Goal: Task Accomplishment & Management: Complete application form

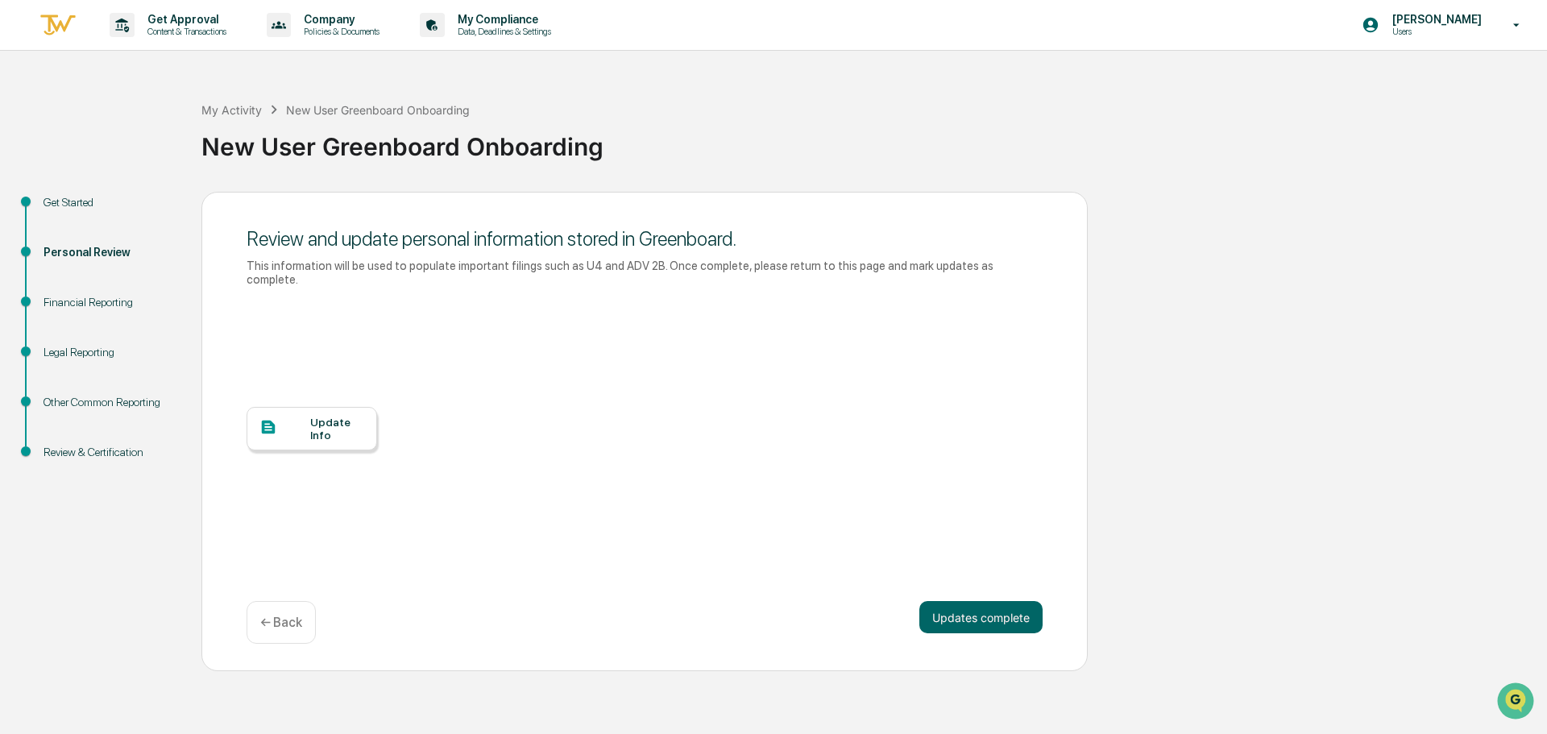
click at [115, 299] on div "Financial Reporting" at bounding box center [110, 302] width 132 height 17
click at [106, 301] on div "Financial Reporting" at bounding box center [110, 302] width 132 height 17
click at [1004, 608] on button "Updates complete" at bounding box center [980, 617] width 123 height 32
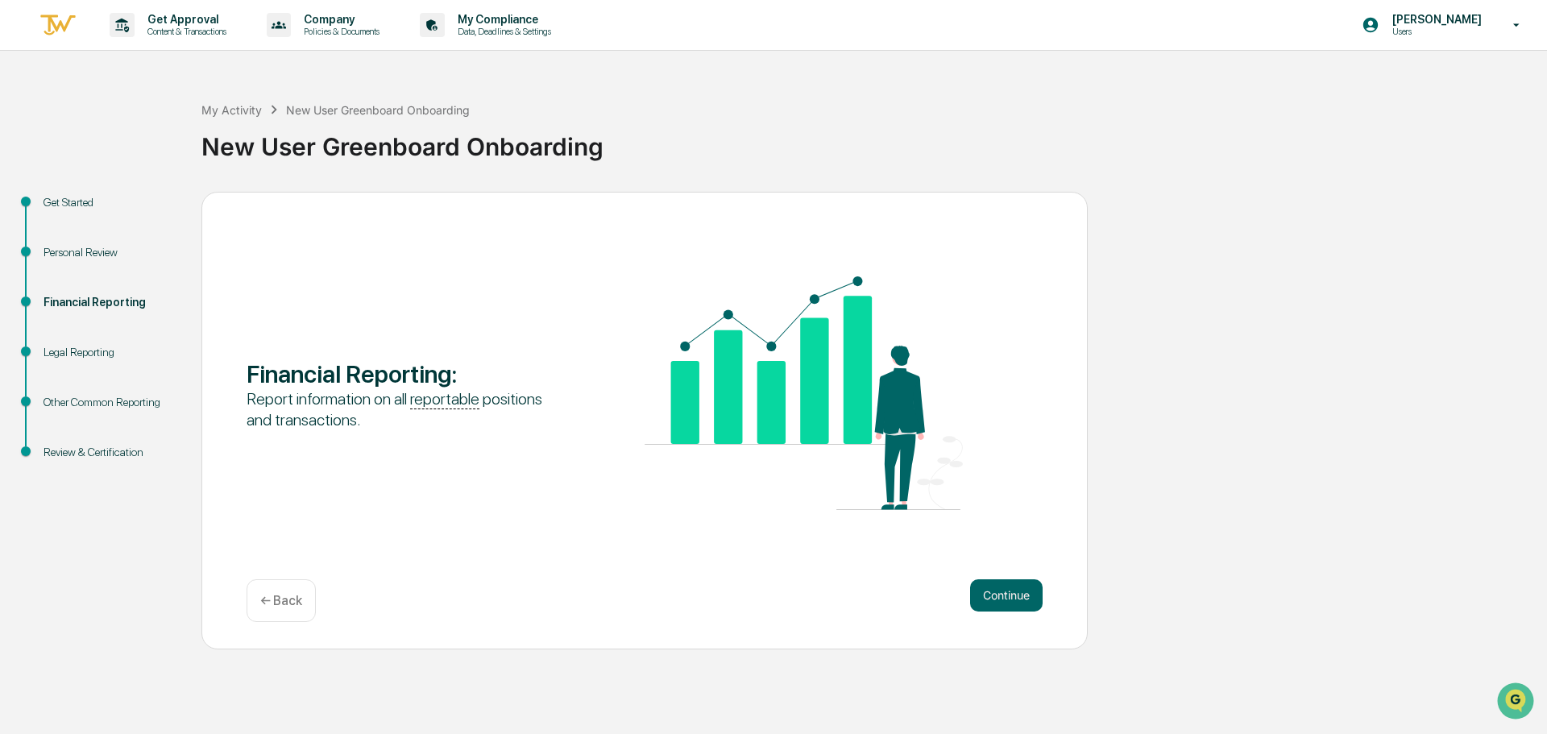
click at [1006, 575] on div "Financial Reporting : Report information on all reportable positions and transa…" at bounding box center [644, 421] width 886 height 458
click at [1002, 592] on button "Continue" at bounding box center [1006, 595] width 73 height 32
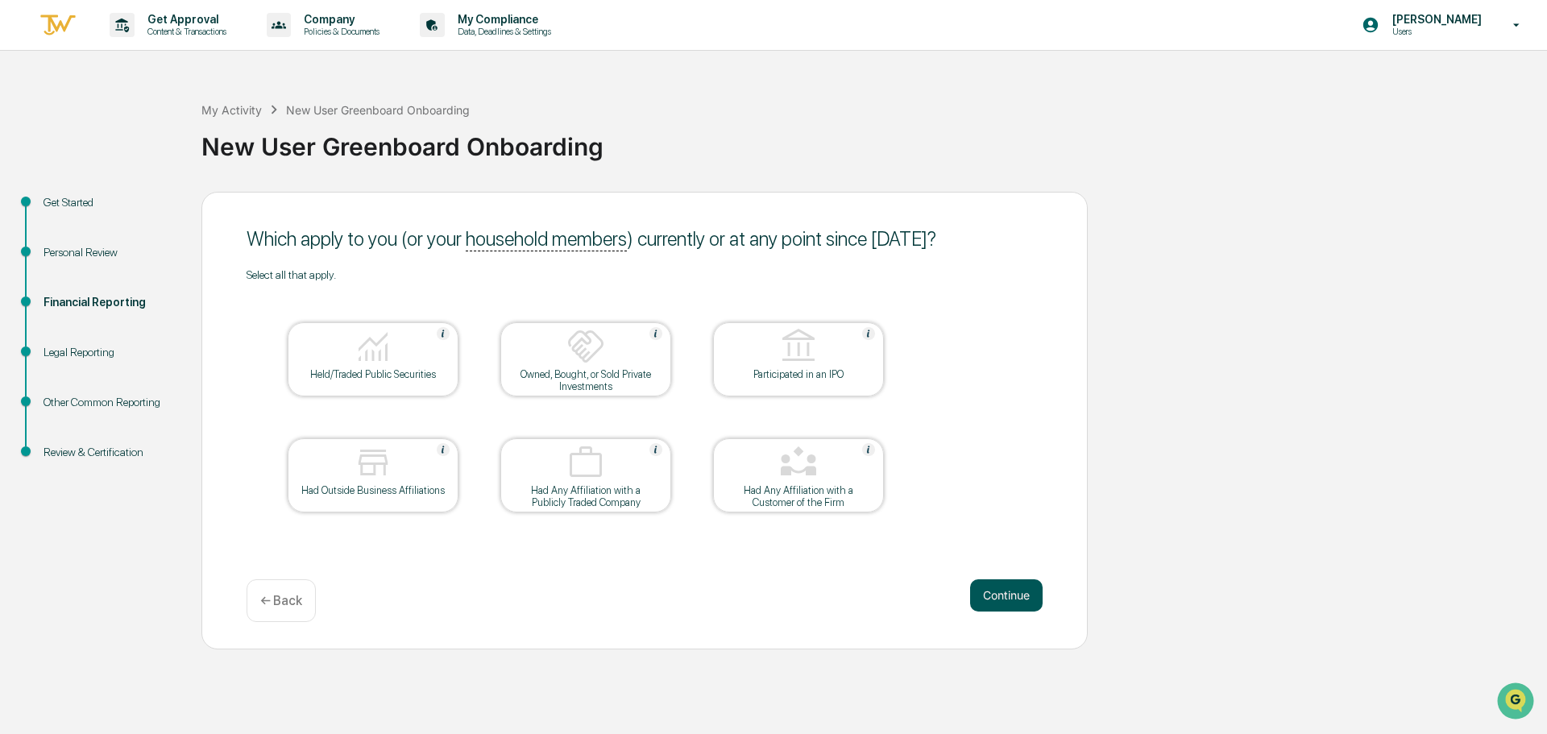
click at [1004, 592] on button "Continue" at bounding box center [1006, 595] width 73 height 32
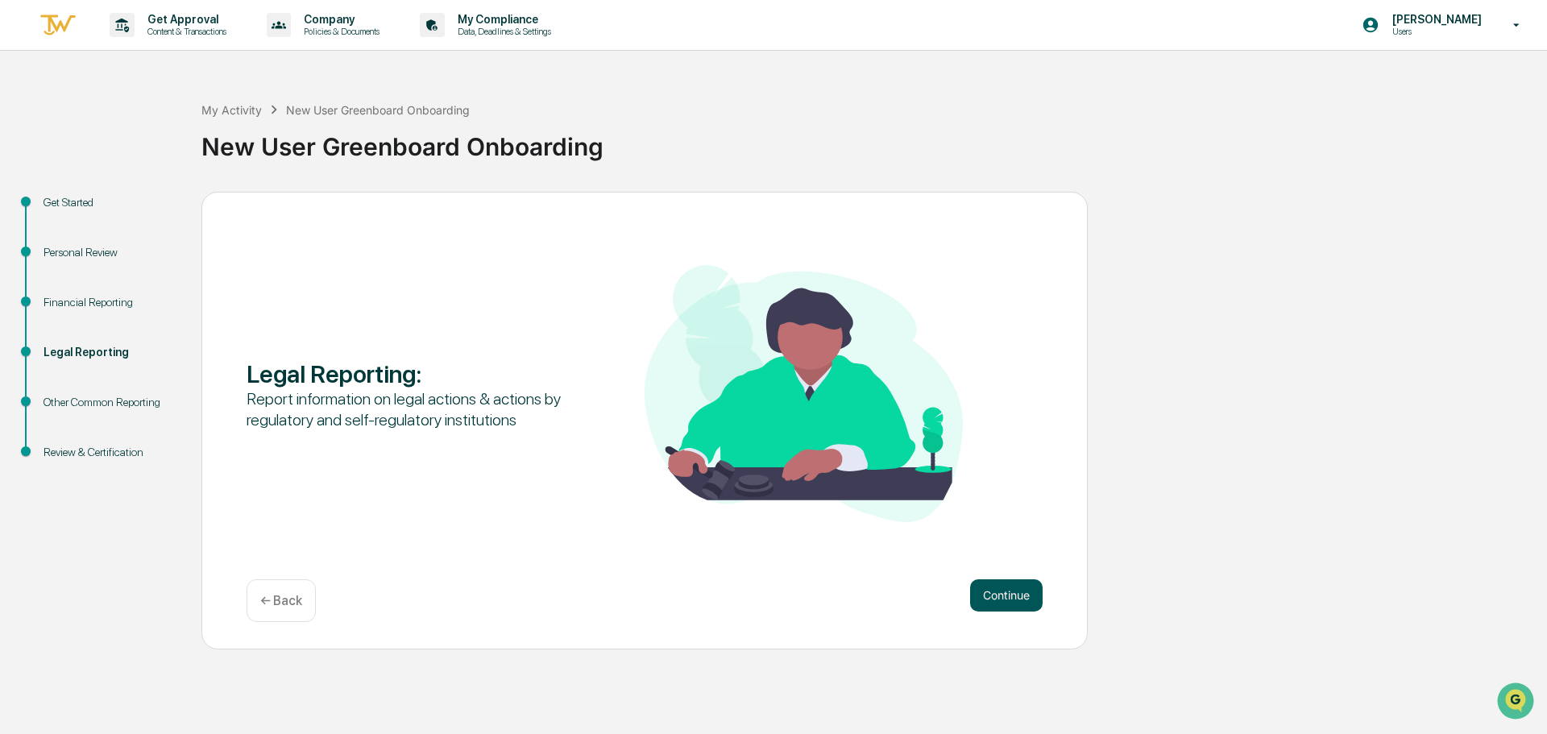
click at [1005, 592] on button "Continue" at bounding box center [1006, 595] width 73 height 32
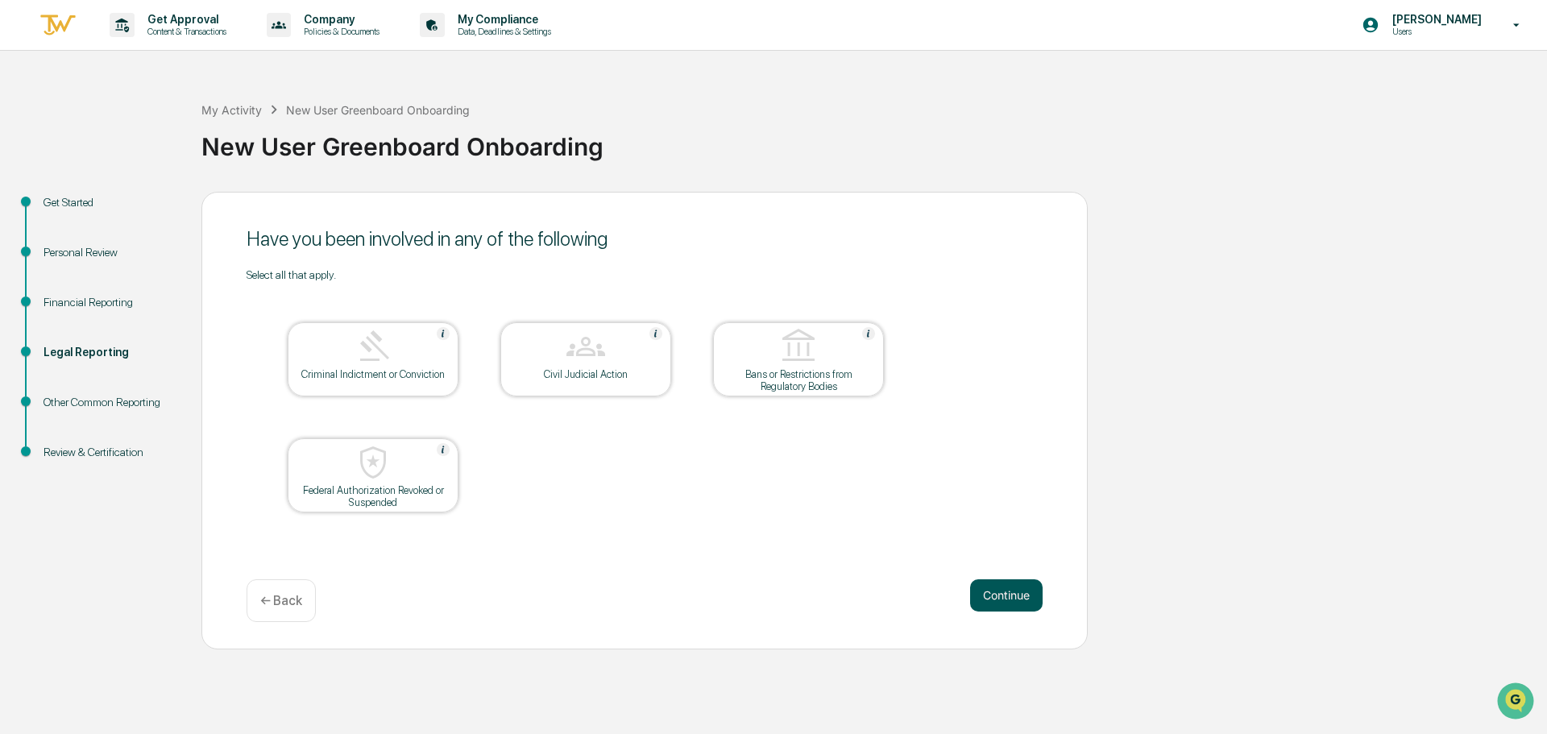
click at [1007, 592] on button "Continue" at bounding box center [1006, 595] width 73 height 32
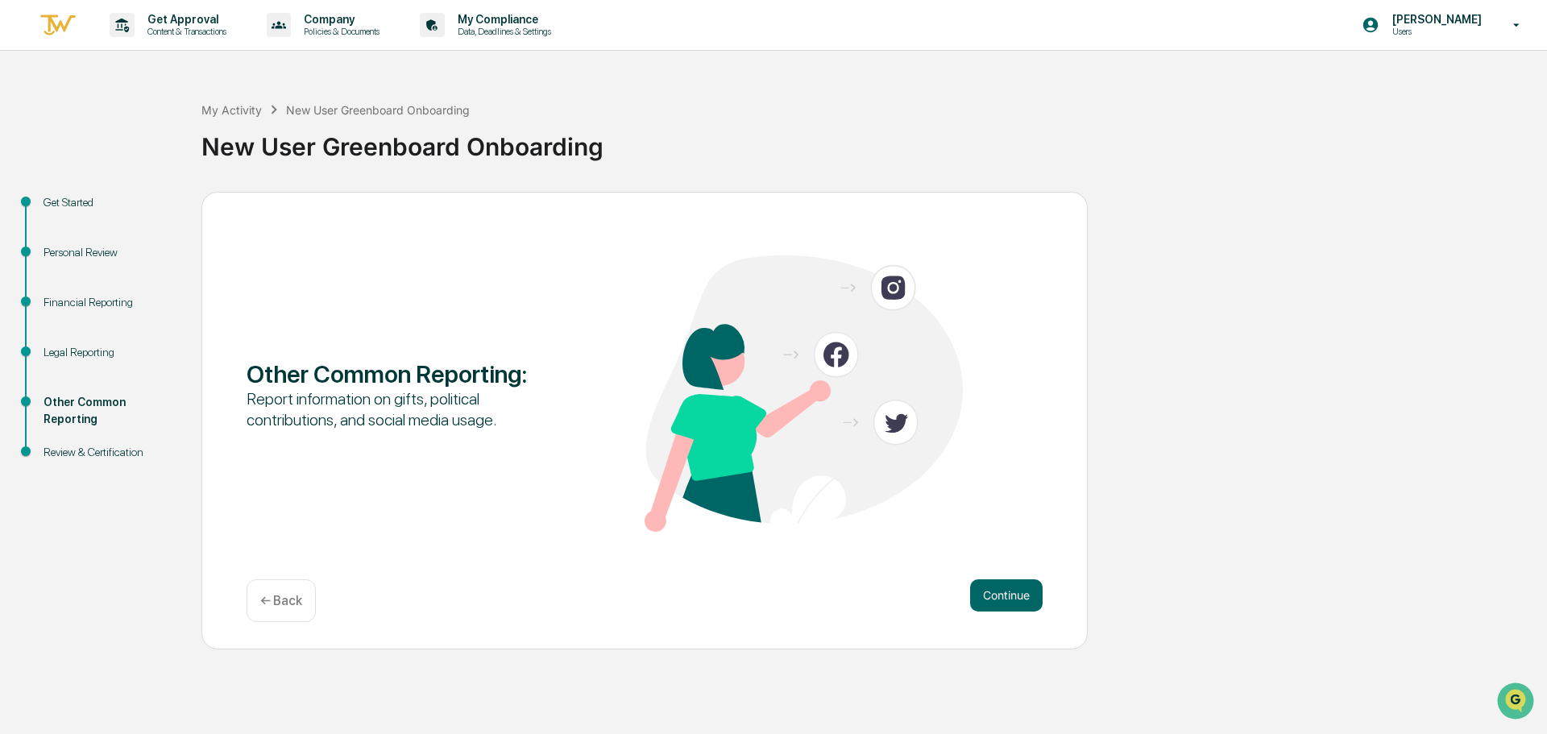
click at [1007, 592] on button "Continue" at bounding box center [1006, 595] width 73 height 32
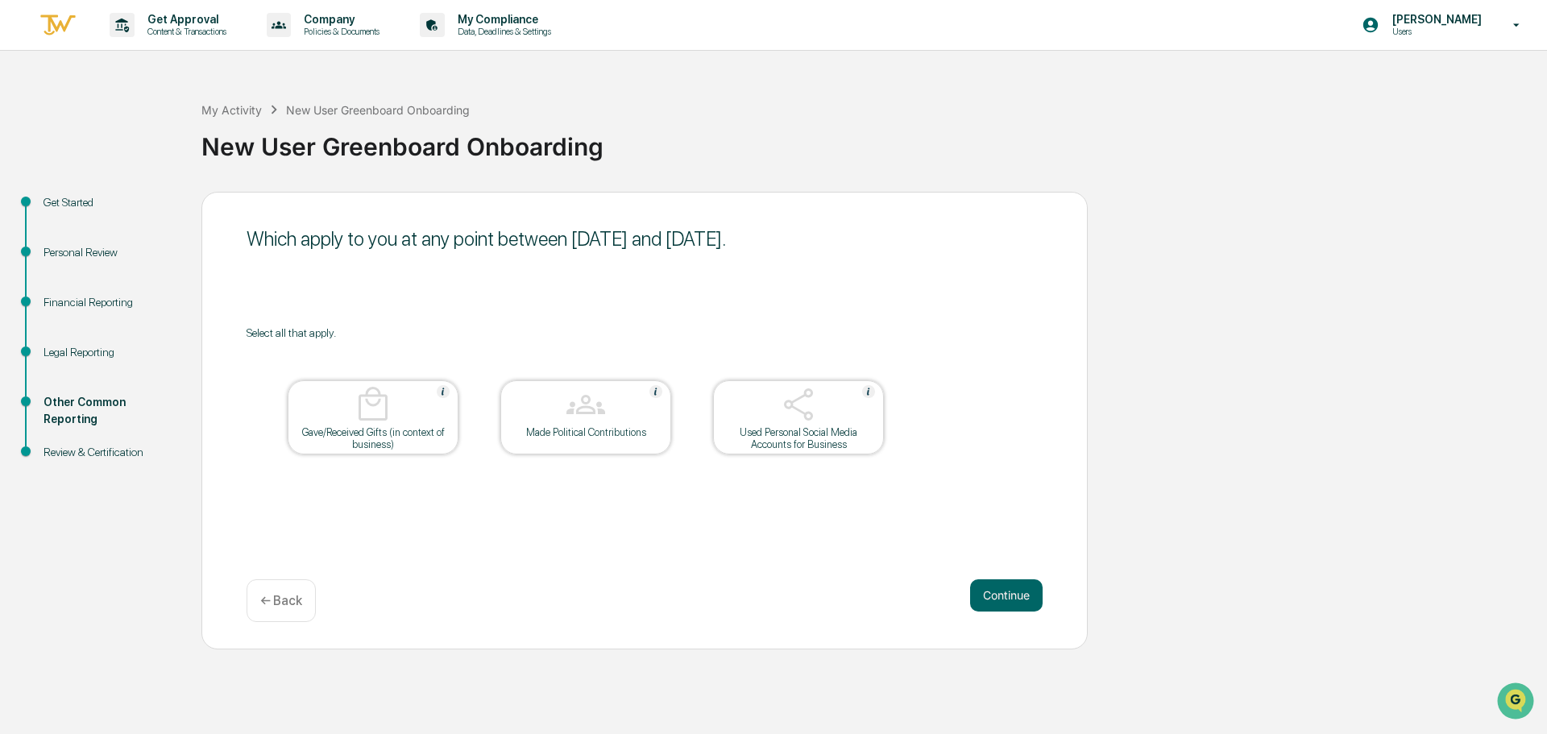
click at [1007, 592] on button "Continue" at bounding box center [1006, 595] width 73 height 32
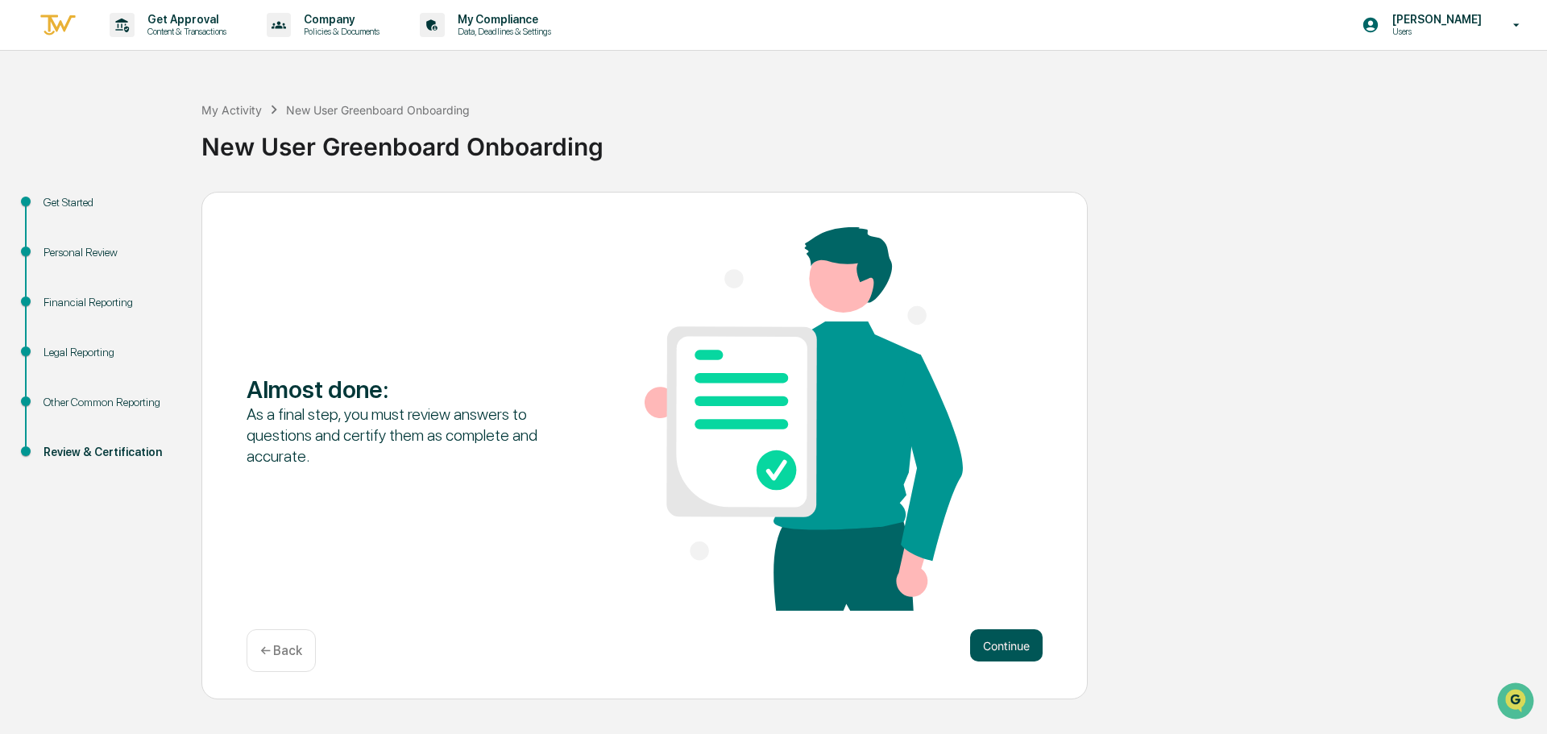
click at [984, 639] on button "Continue" at bounding box center [1006, 645] width 73 height 32
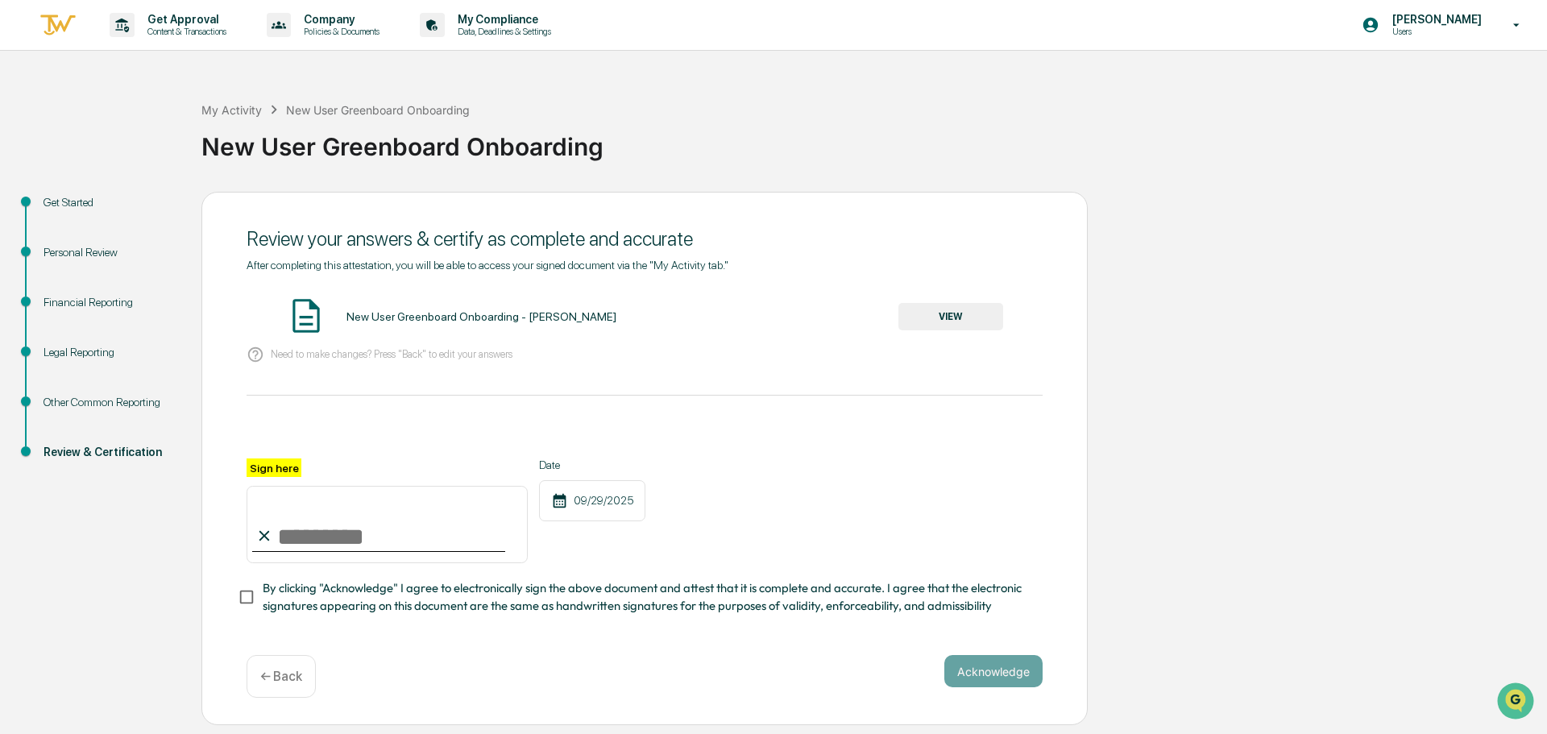
click at [286, 546] on input "Sign here" at bounding box center [387, 524] width 281 height 77
type input "**********"
click at [505, 653] on div "**********" at bounding box center [644, 459] width 886 height 534
click at [932, 317] on button "VIEW" at bounding box center [950, 316] width 105 height 27
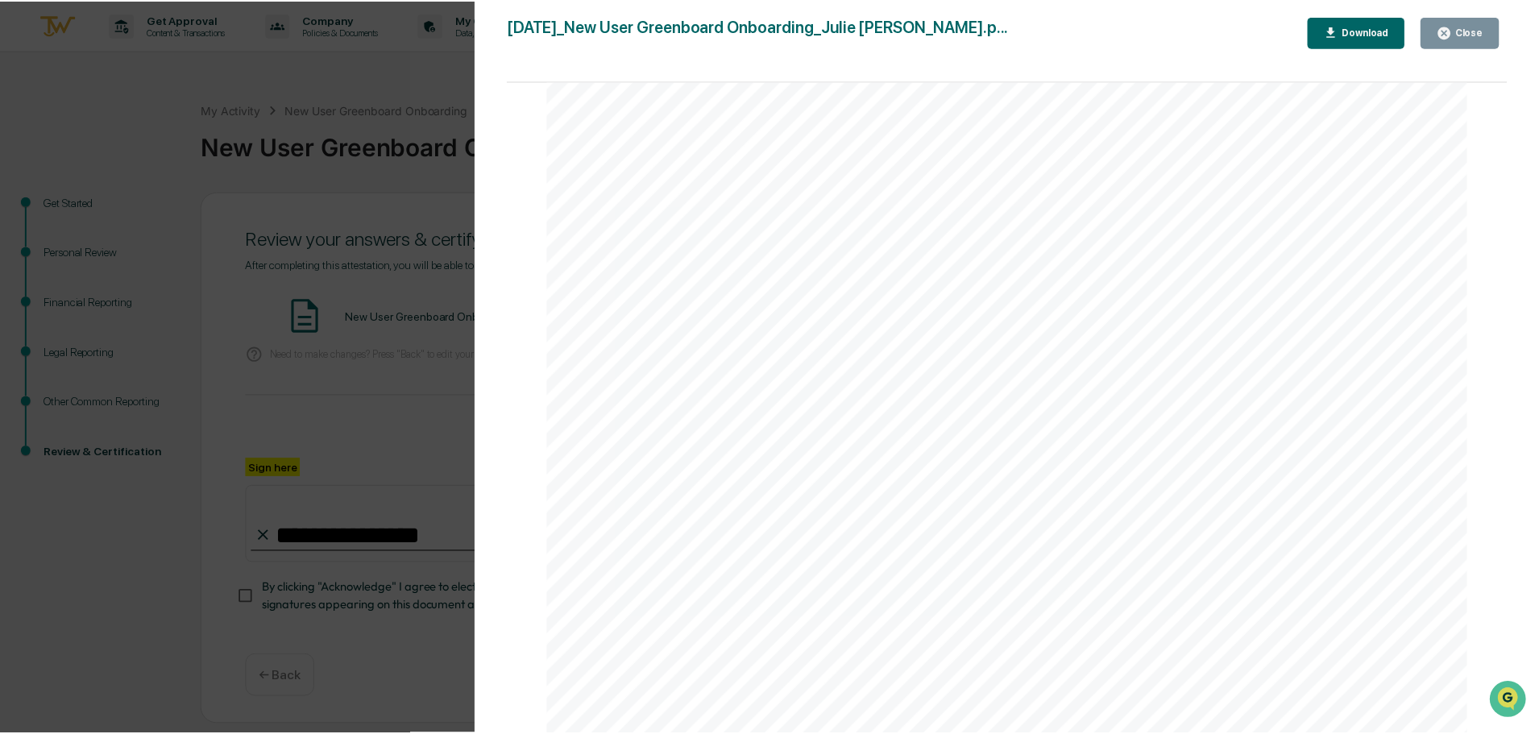
scroll to position [4775, 0]
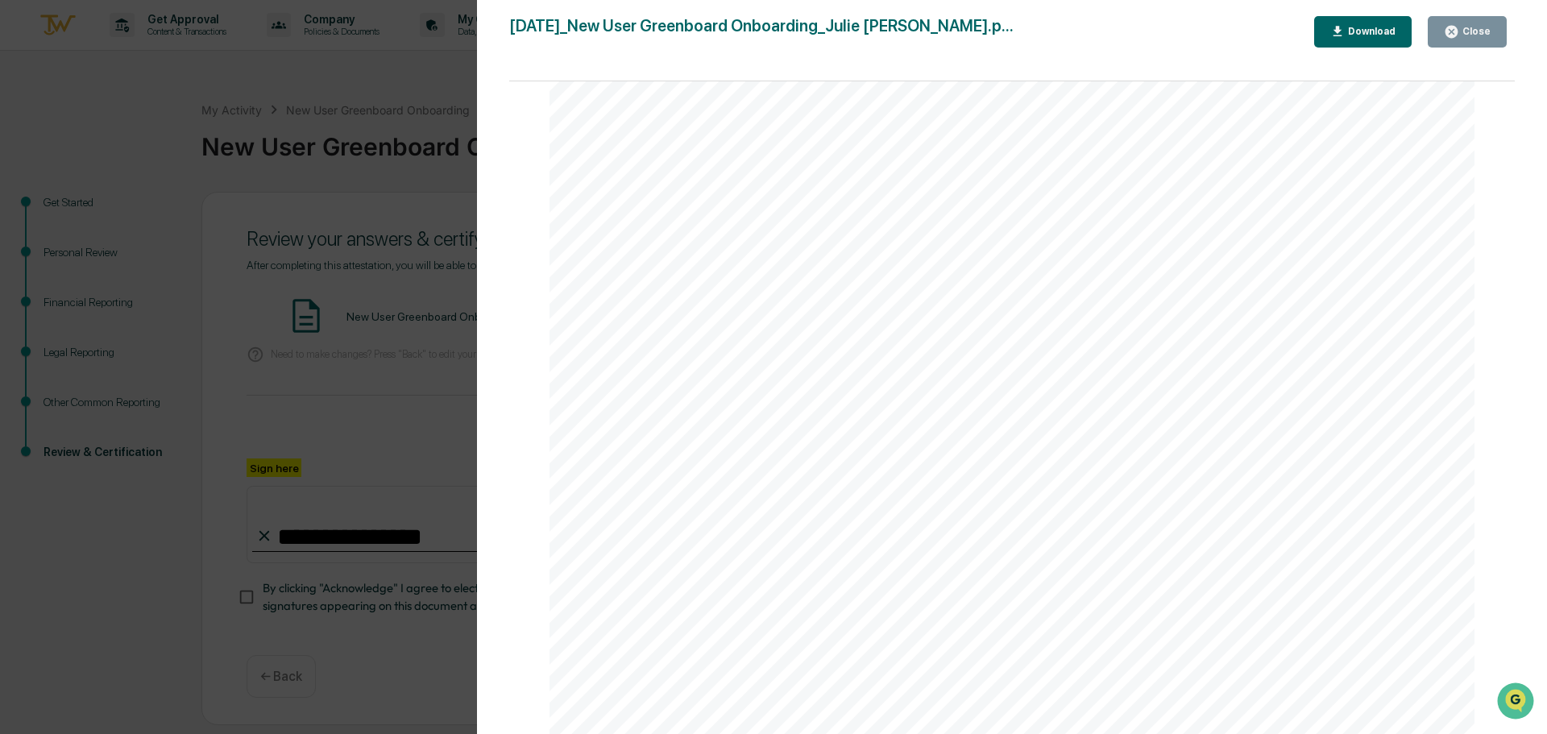
click at [1472, 32] on div "Close" at bounding box center [1474, 31] width 31 height 11
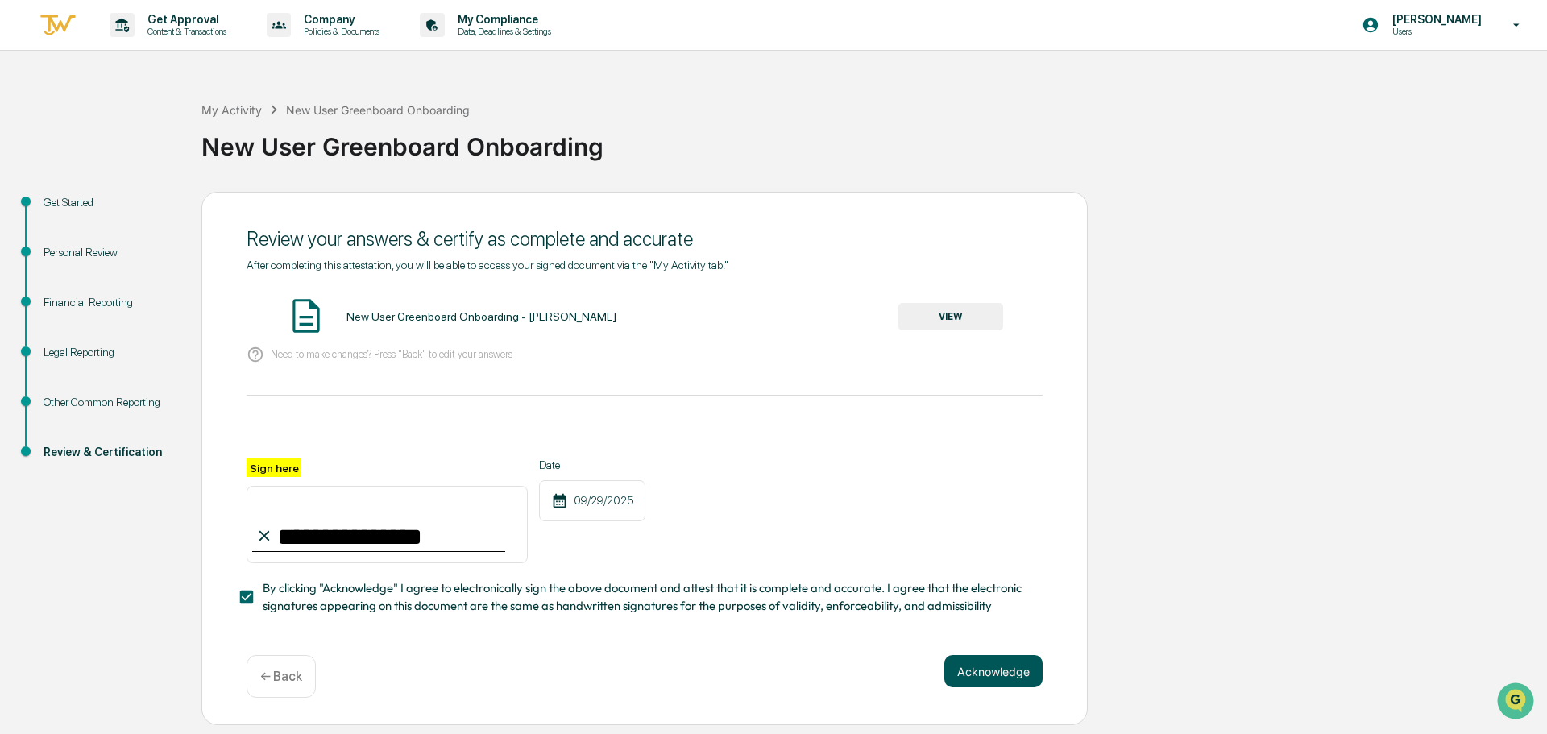
click at [1011, 683] on button "Acknowledge" at bounding box center [993, 671] width 98 height 32
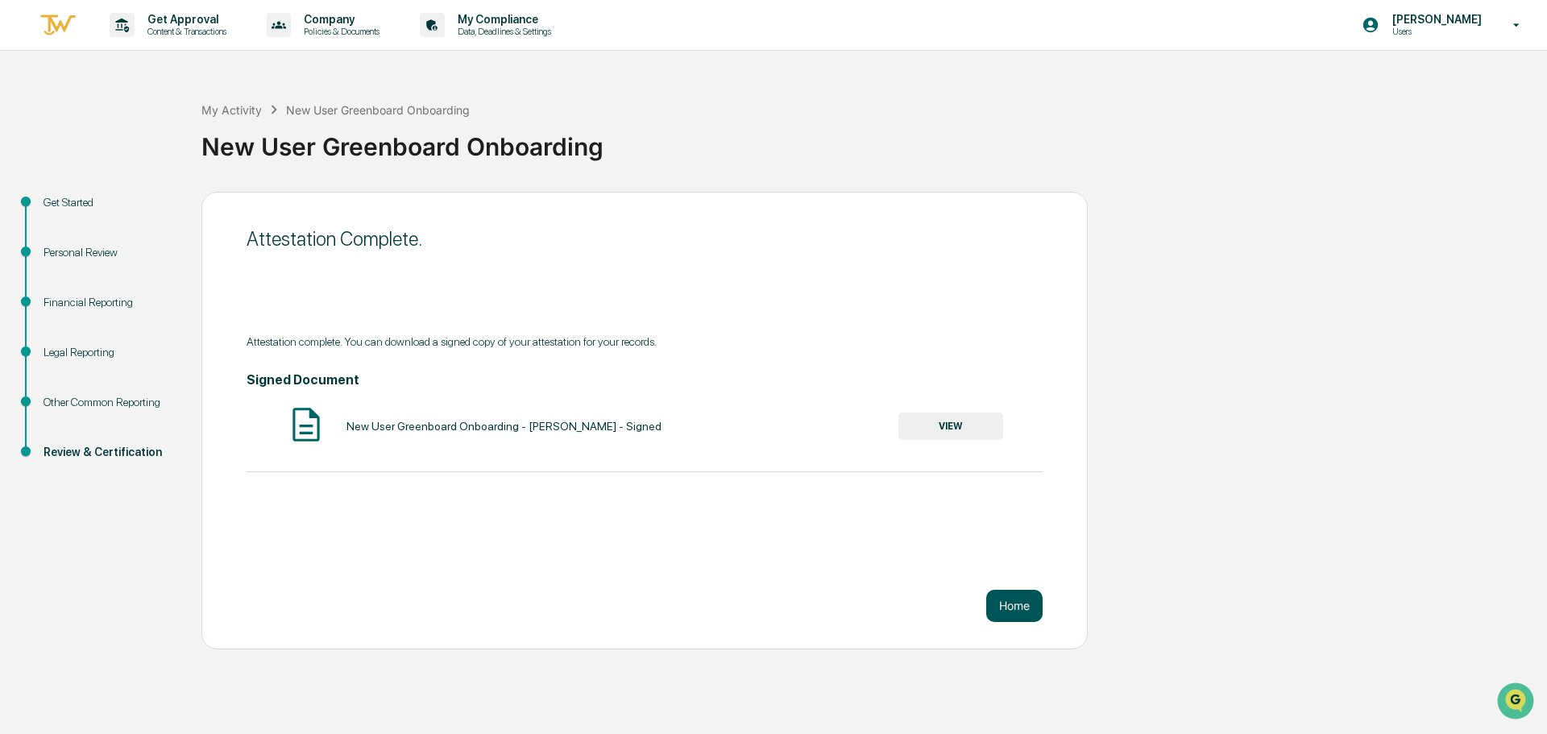
click at [1002, 608] on button "Home" at bounding box center [1014, 606] width 56 height 32
